Goal: Task Accomplishment & Management: Complete application form

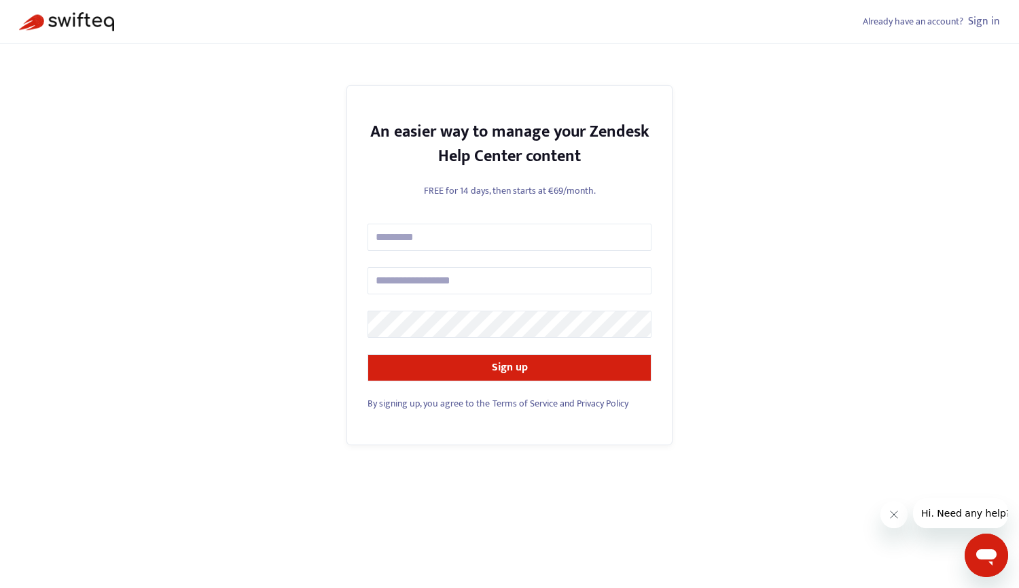
click at [991, 558] on icon "Messaging-Fenster öffnen" at bounding box center [986, 557] width 20 height 16
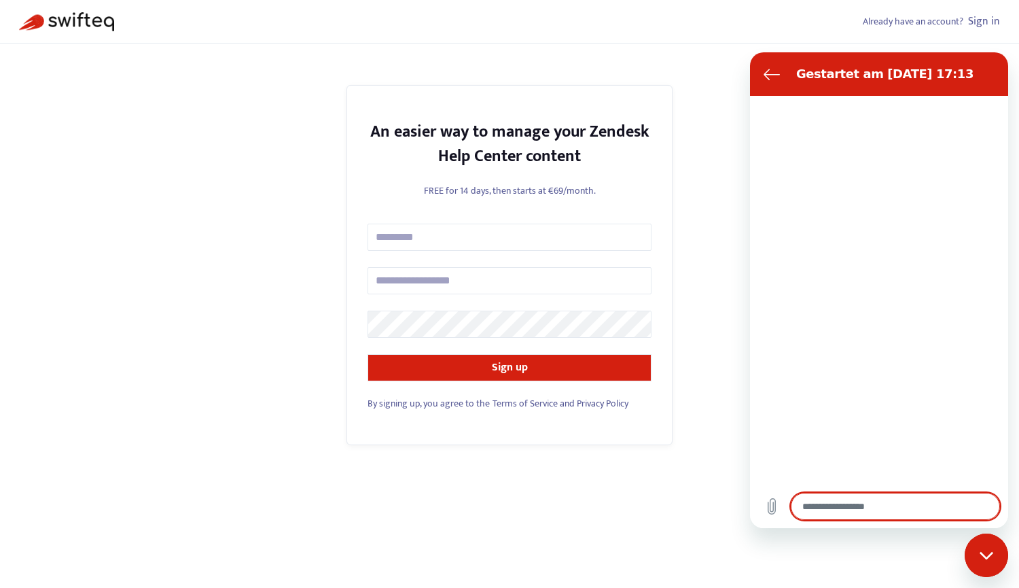
type textarea "*"
